Goal: Information Seeking & Learning: Learn about a topic

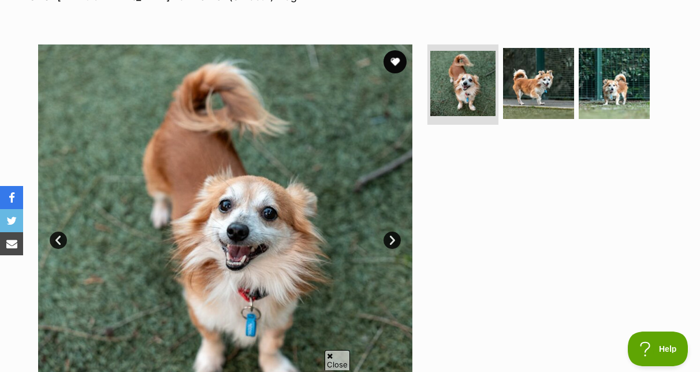
scroll to position [205, 0]
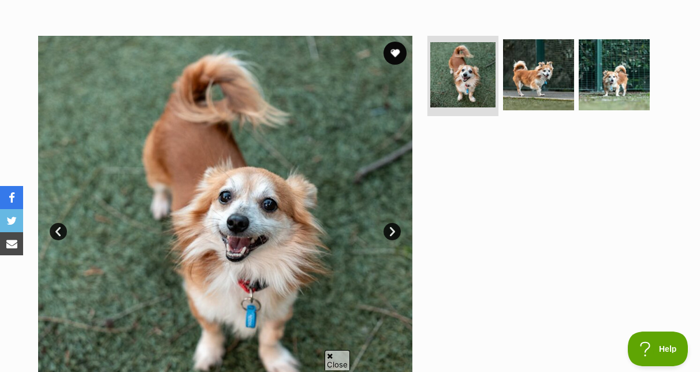
click at [395, 240] on link "Next" at bounding box center [392, 231] width 17 height 17
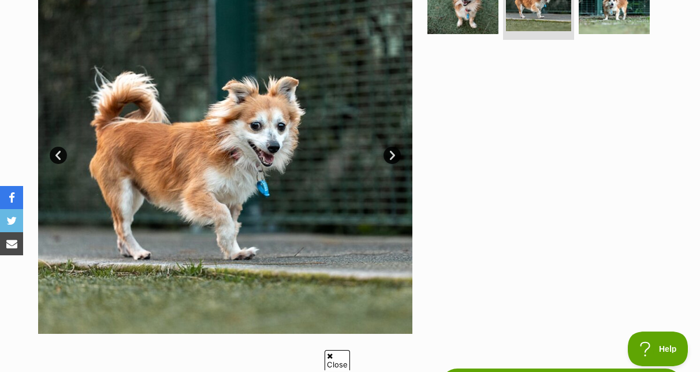
scroll to position [290, 0]
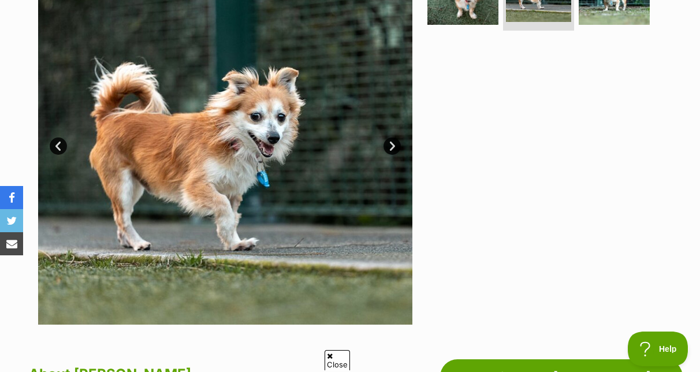
click at [391, 155] on link "Next" at bounding box center [392, 146] width 17 height 17
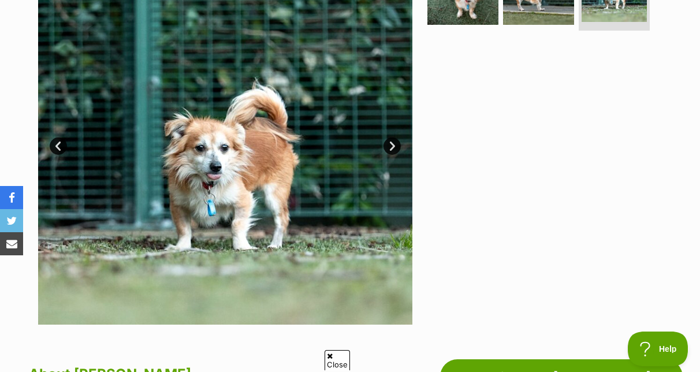
click at [391, 155] on link "Next" at bounding box center [392, 146] width 17 height 17
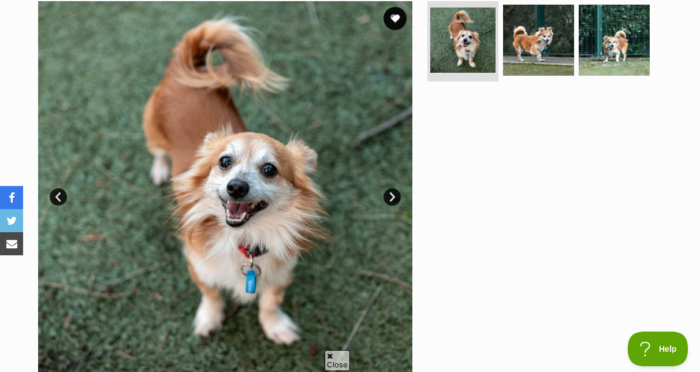
scroll to position [204, 0]
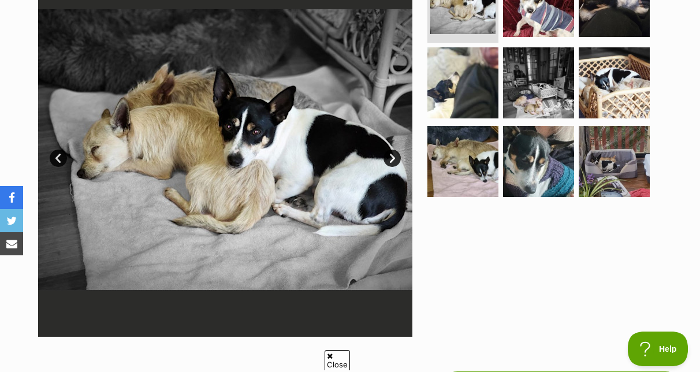
scroll to position [311, 0]
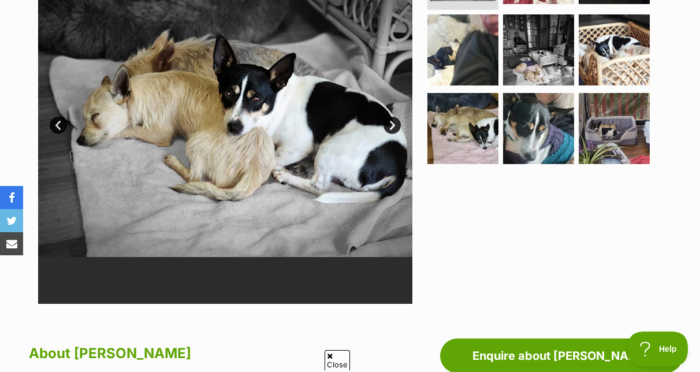
click at [393, 134] on link "Next" at bounding box center [392, 125] width 17 height 17
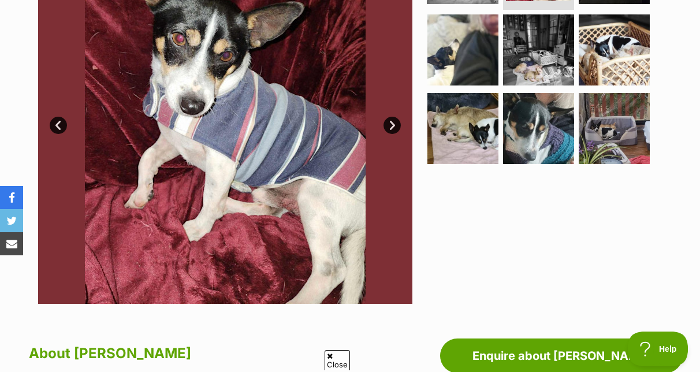
click at [393, 134] on link "Next" at bounding box center [392, 125] width 17 height 17
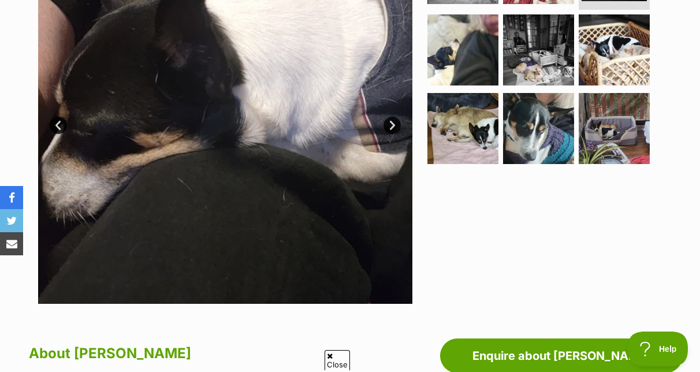
click at [393, 134] on link "Next" at bounding box center [392, 125] width 17 height 17
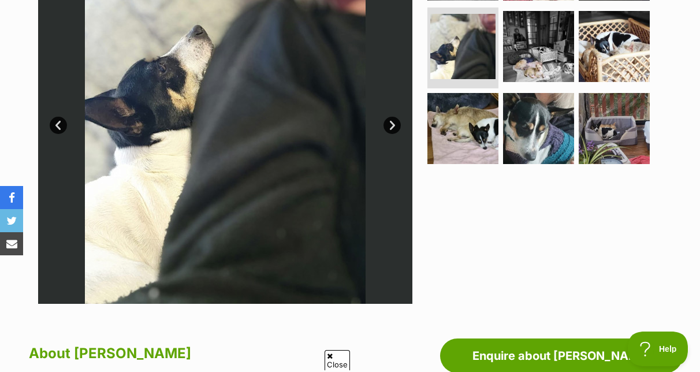
click at [393, 134] on link "Next" at bounding box center [392, 125] width 17 height 17
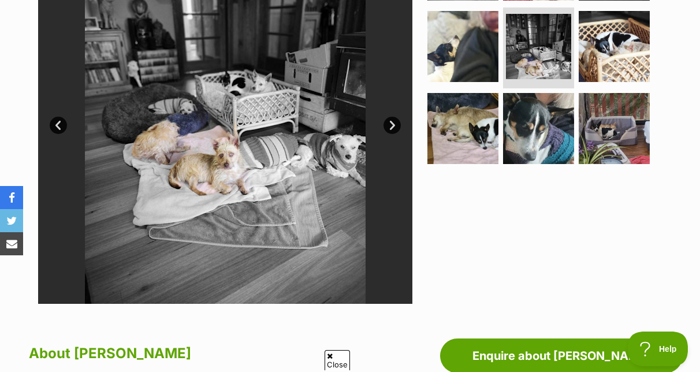
click at [393, 134] on link "Next" at bounding box center [392, 125] width 17 height 17
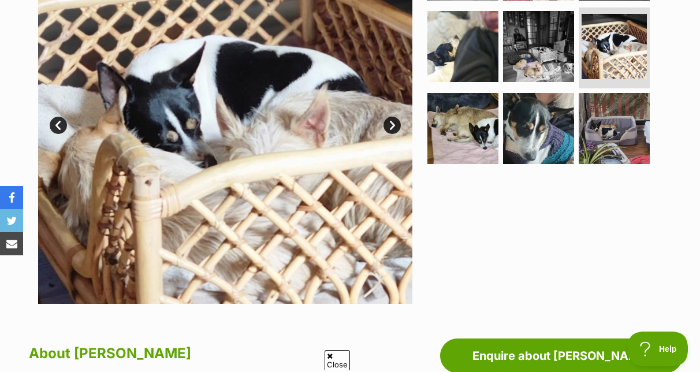
click at [393, 134] on link "Next" at bounding box center [392, 125] width 17 height 17
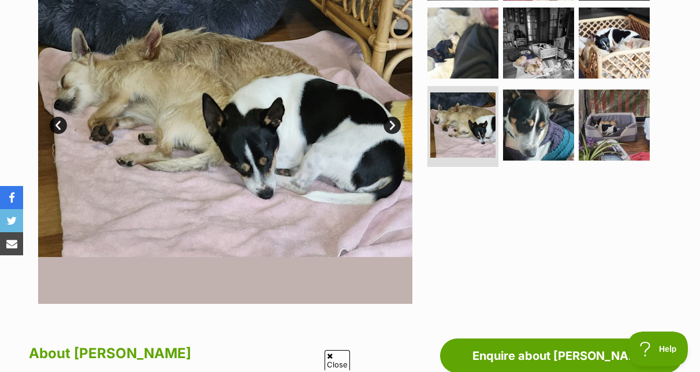
click at [393, 134] on link "Next" at bounding box center [392, 125] width 17 height 17
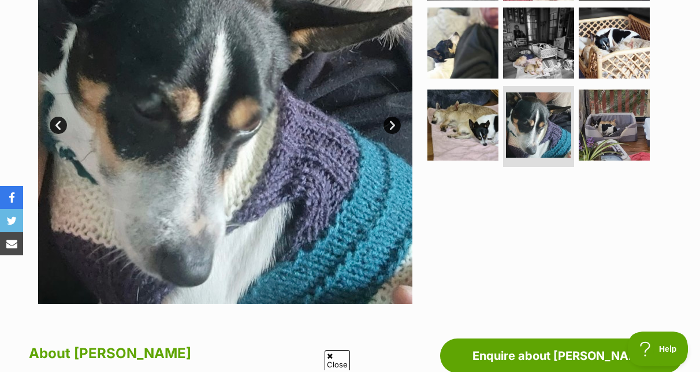
click at [393, 134] on link "Next" at bounding box center [392, 125] width 17 height 17
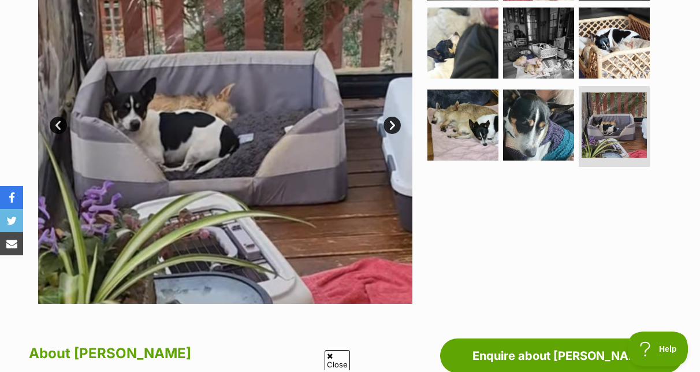
click at [393, 134] on link "Next" at bounding box center [392, 125] width 17 height 17
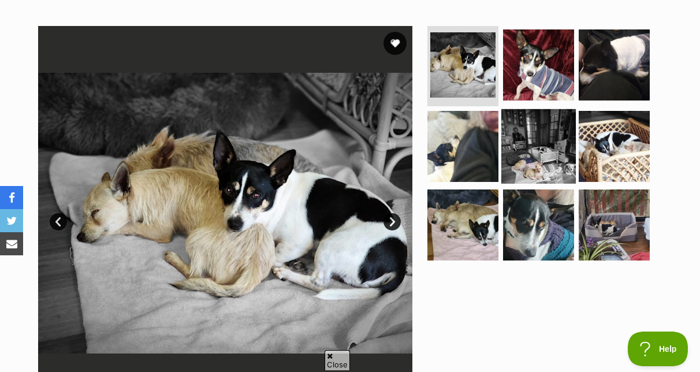
scroll to position [0, 0]
